Goal: Task Accomplishment & Management: Complete application form

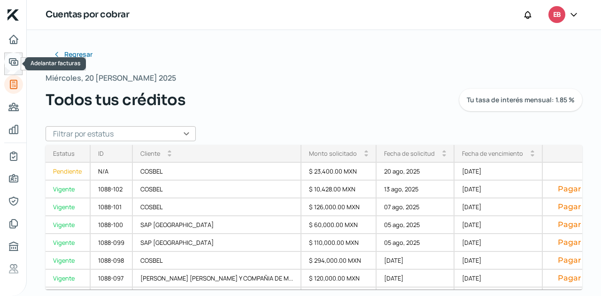
click at [16, 58] on icon "Adelantar facturas" at bounding box center [13, 61] width 11 height 11
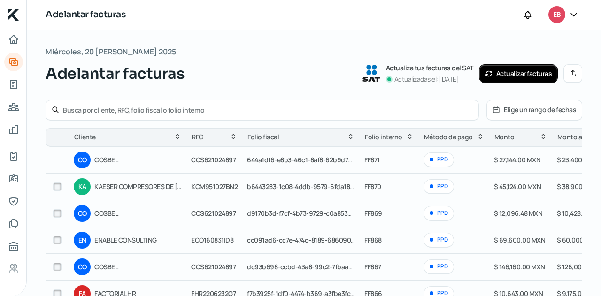
click at [55, 187] on input "checkbox" at bounding box center [57, 187] width 8 height 8
checkbox input "true"
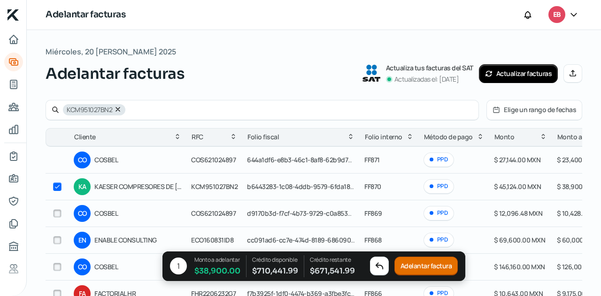
click at [439, 264] on button "Adelantar factura" at bounding box center [427, 266] width 64 height 19
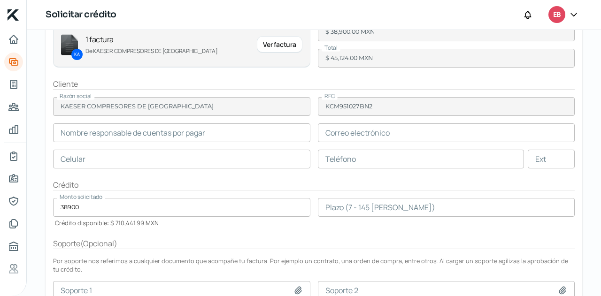
scroll to position [92, 0]
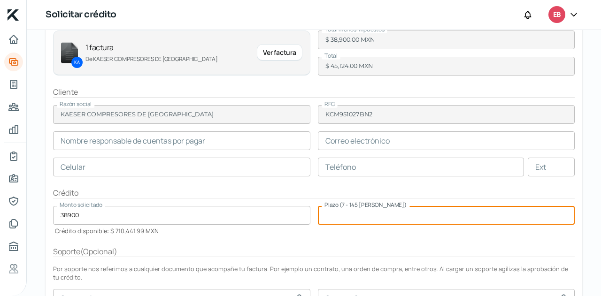
click at [345, 211] on input "number" at bounding box center [446, 215] width 257 height 19
type input "30"
click at [369, 190] on div "Crédito" at bounding box center [314, 193] width 522 height 11
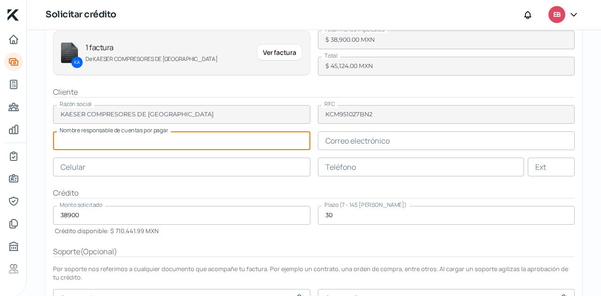
click at [157, 139] on input "text" at bounding box center [181, 141] width 257 height 19
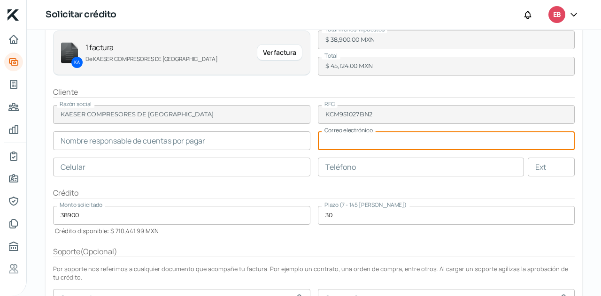
click at [366, 140] on input "text" at bounding box center [446, 141] width 257 height 19
paste input "[PERSON_NAME][EMAIL_ADDRESS][PERSON_NAME][PERSON_NAME][DOMAIN_NAME]"
type input "[PERSON_NAME][EMAIL_ADDRESS][PERSON_NAME][PERSON_NAME][DOMAIN_NAME]"
click at [129, 143] on input "text" at bounding box center [181, 141] width 257 height 19
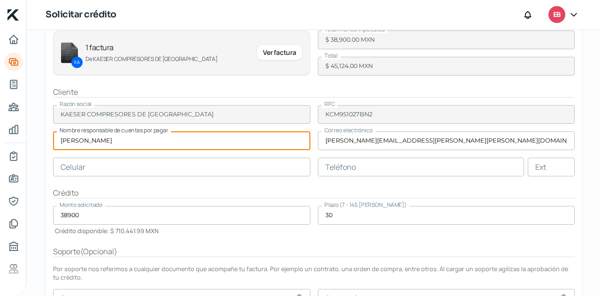
type input "[PERSON_NAME]"
click at [165, 170] on input "text" at bounding box center [181, 167] width 257 height 19
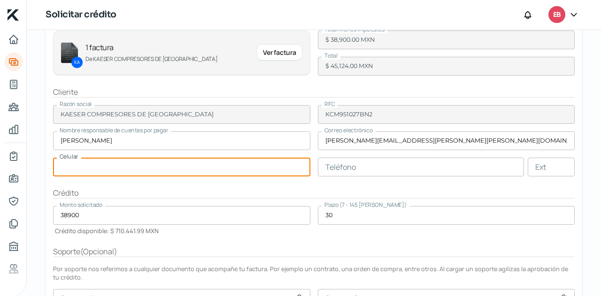
click at [350, 165] on input "text" at bounding box center [421, 167] width 207 height 19
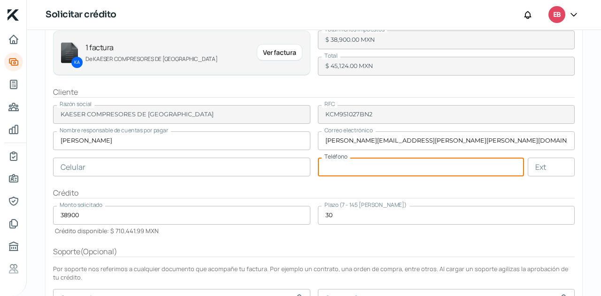
paste input "44 - 2471 - 6195"
type input "44 - 2471 - 6195"
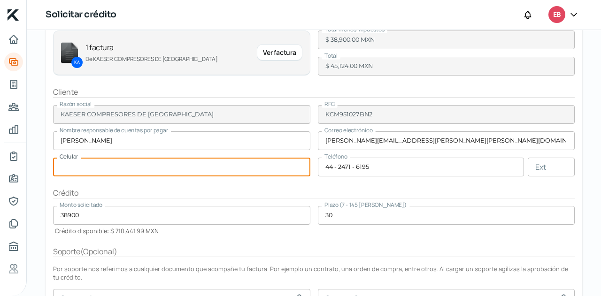
click at [214, 163] on input "text" at bounding box center [181, 167] width 257 height 19
paste input "44 - 2521 - 1445"
type input "44 - 2521 - 1445"
click at [330, 188] on div "Crédito" at bounding box center [314, 193] width 522 height 11
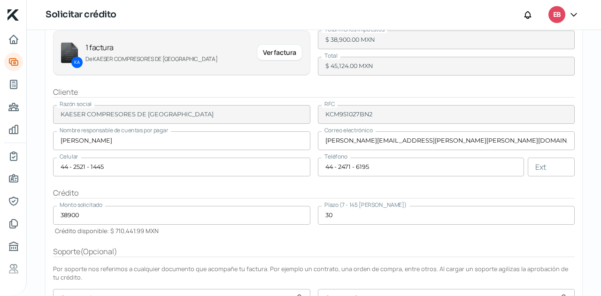
scroll to position [186, 0]
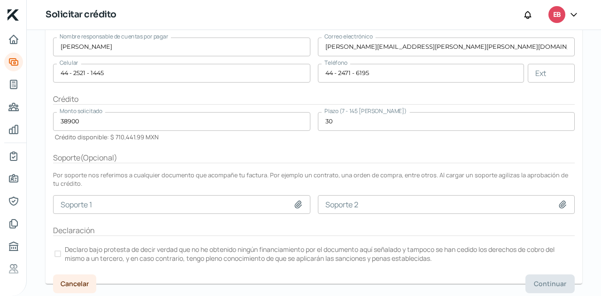
click at [58, 254] on div at bounding box center [57, 254] width 7 height 7
click at [545, 281] on span "Continuar" at bounding box center [550, 284] width 32 height 7
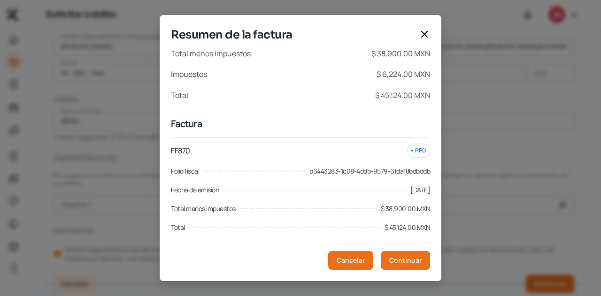
scroll to position [5, 0]
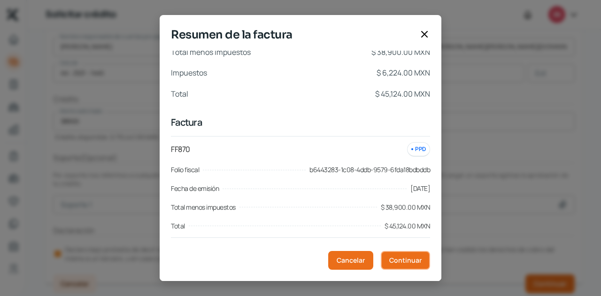
click at [404, 260] on span "Continuar" at bounding box center [405, 260] width 32 height 7
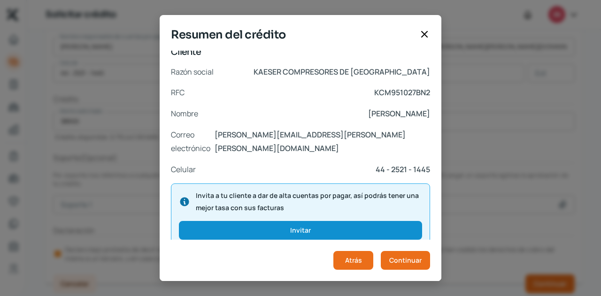
scroll to position [0, 0]
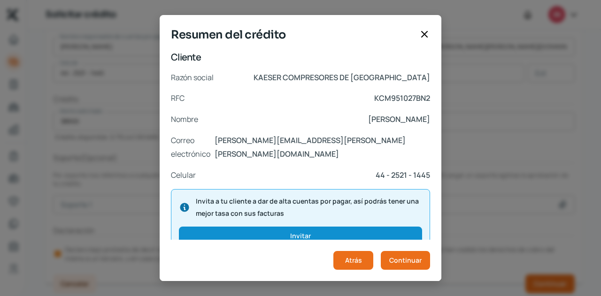
click at [305, 245] on footer "Atrás Continuar" at bounding box center [312, 260] width 282 height 41
click at [366, 257] on button "Atrás" at bounding box center [354, 260] width 40 height 19
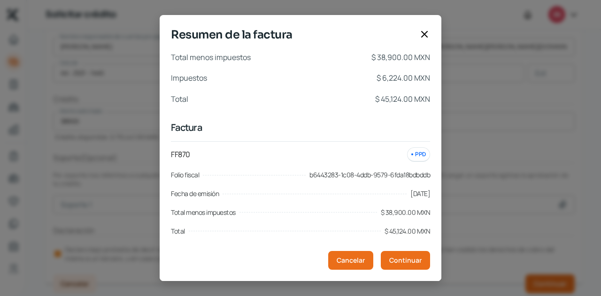
scroll to position [5, 0]
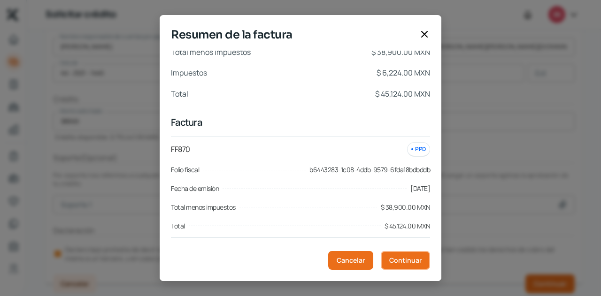
click at [406, 257] on span "Continuar" at bounding box center [405, 260] width 32 height 7
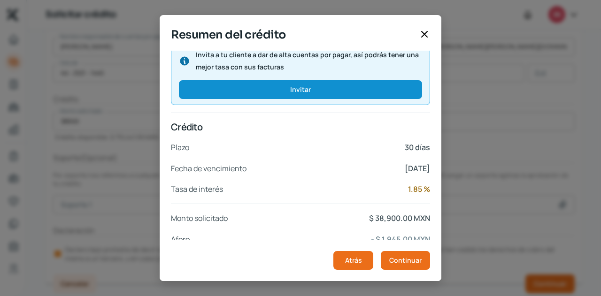
scroll to position [205, 0]
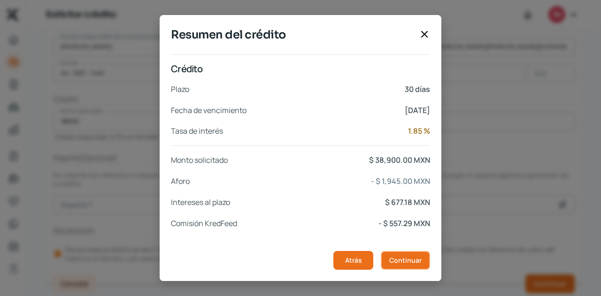
click at [400, 254] on button "Continuar" at bounding box center [405, 260] width 49 height 19
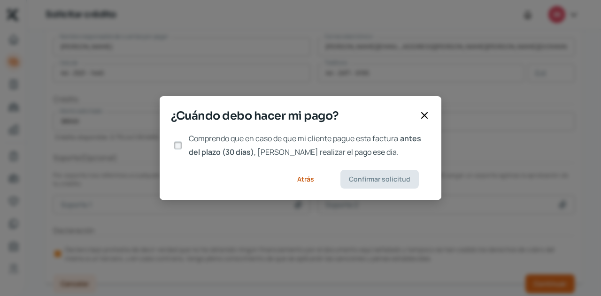
click at [179, 148] on input "Comprendo que en caso de que mi cliente pague esta factura antes del plazo (30 …" at bounding box center [178, 145] width 8 height 8
checkbox input "true"
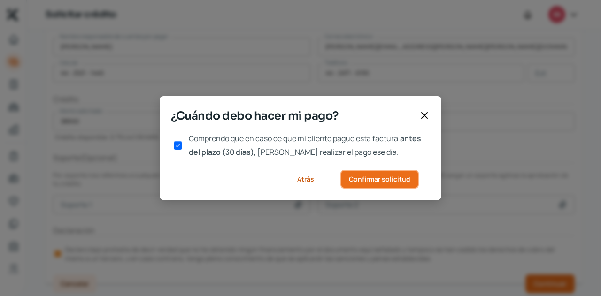
click at [374, 174] on button "Confirmar solicitud" at bounding box center [380, 179] width 78 height 19
